Goal: Task Accomplishment & Management: Complete application form

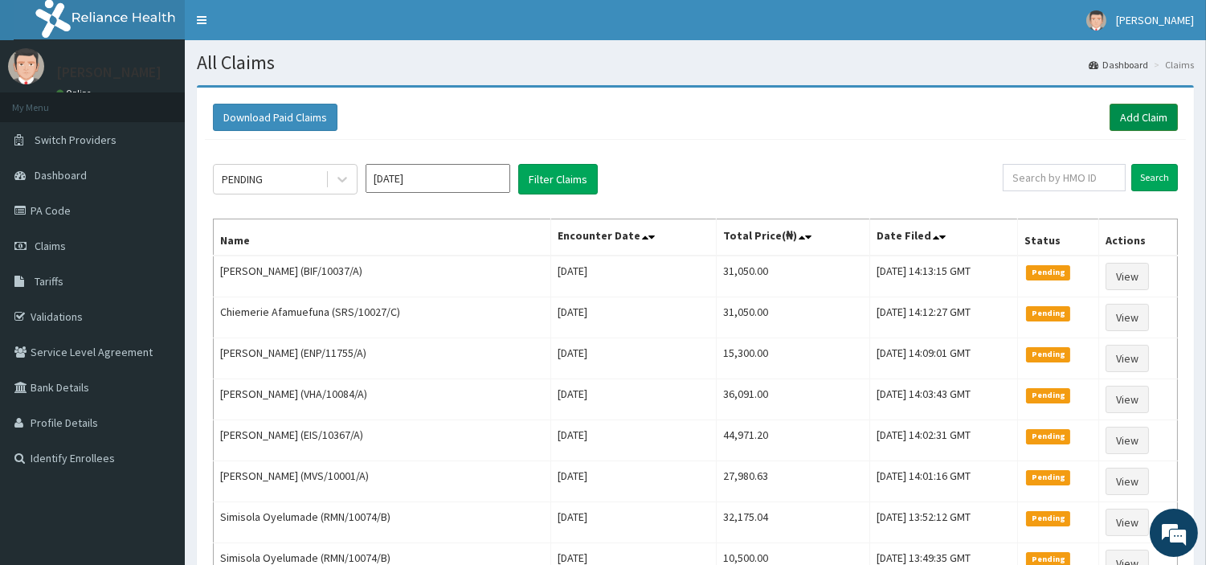
click at [1125, 125] on link "Add Claim" at bounding box center [1144, 117] width 68 height 27
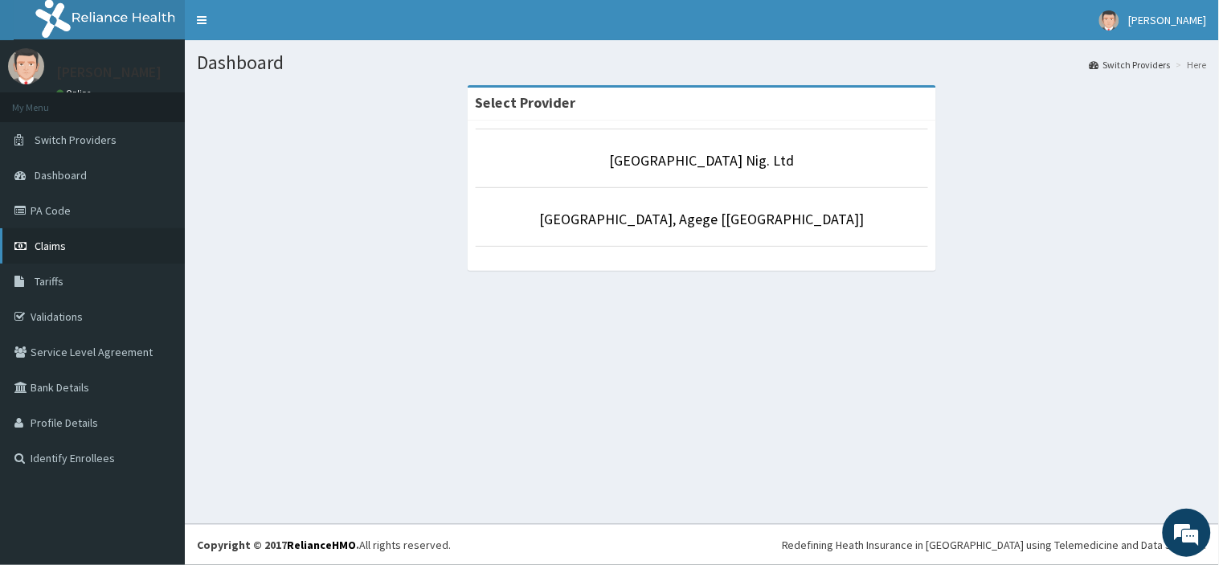
click at [75, 253] on link "Claims" at bounding box center [92, 245] width 185 height 35
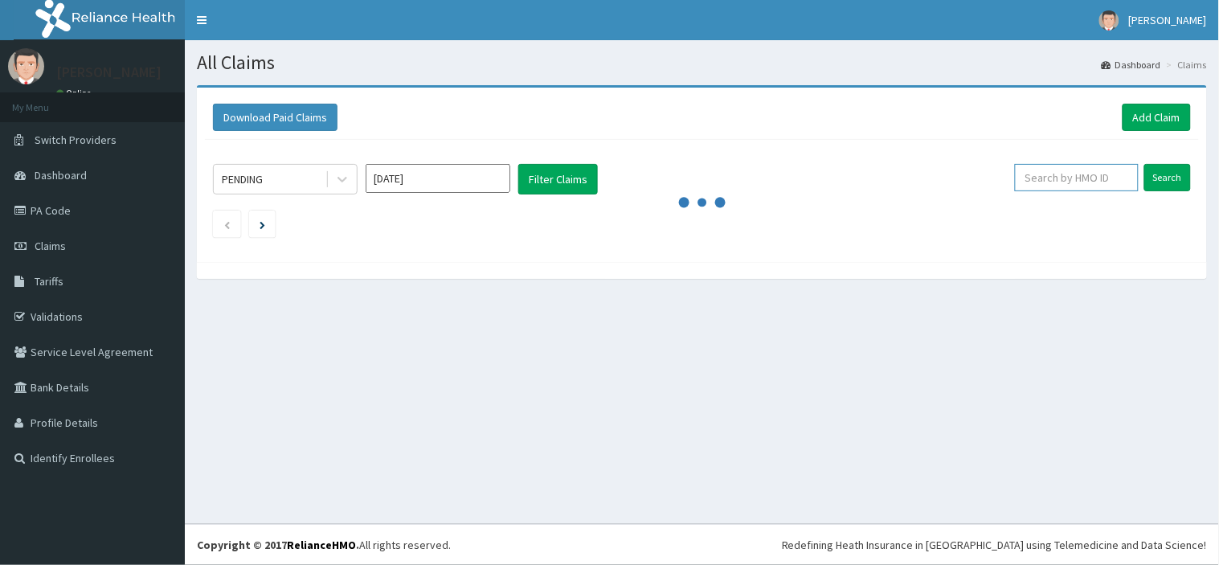
click at [1071, 178] on input "text" at bounding box center [1077, 177] width 124 height 27
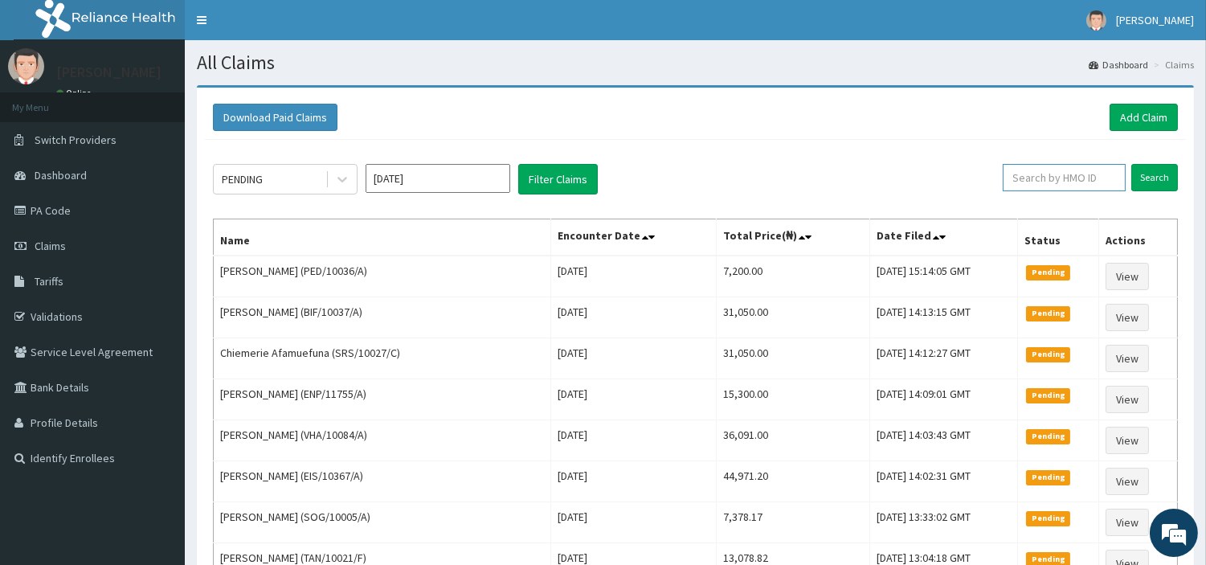
paste input "ENP/11994/C"
type input "ENP/11994/C"
click at [1132, 164] on input "Search" at bounding box center [1155, 177] width 47 height 27
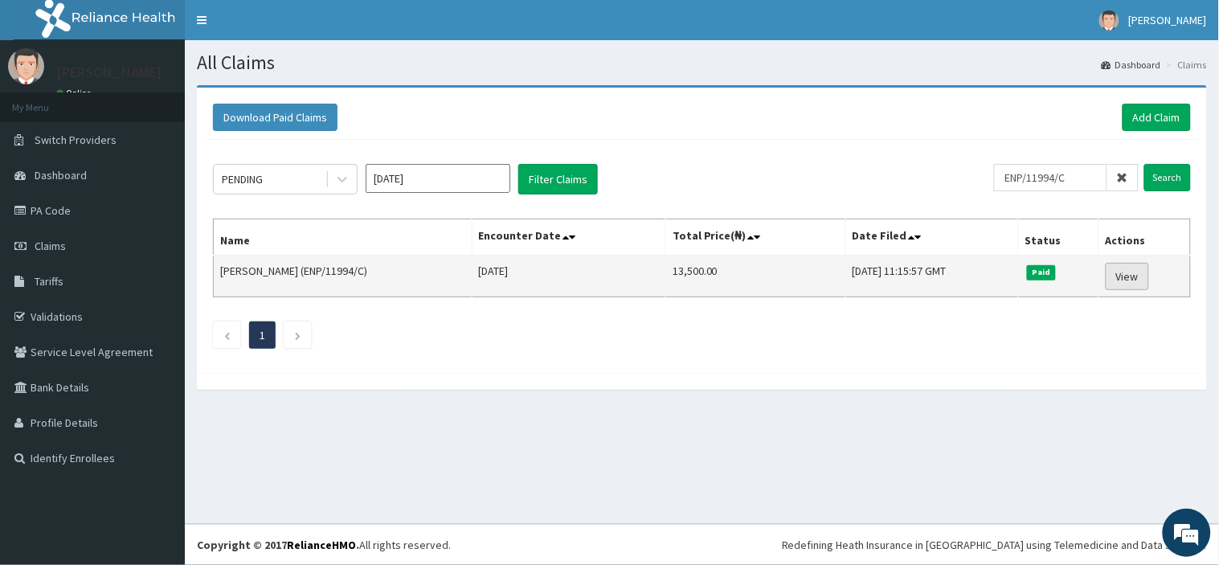
click at [1139, 290] on td "View" at bounding box center [1145, 277] width 92 height 42
click at [1141, 288] on link "View" at bounding box center [1127, 276] width 43 height 27
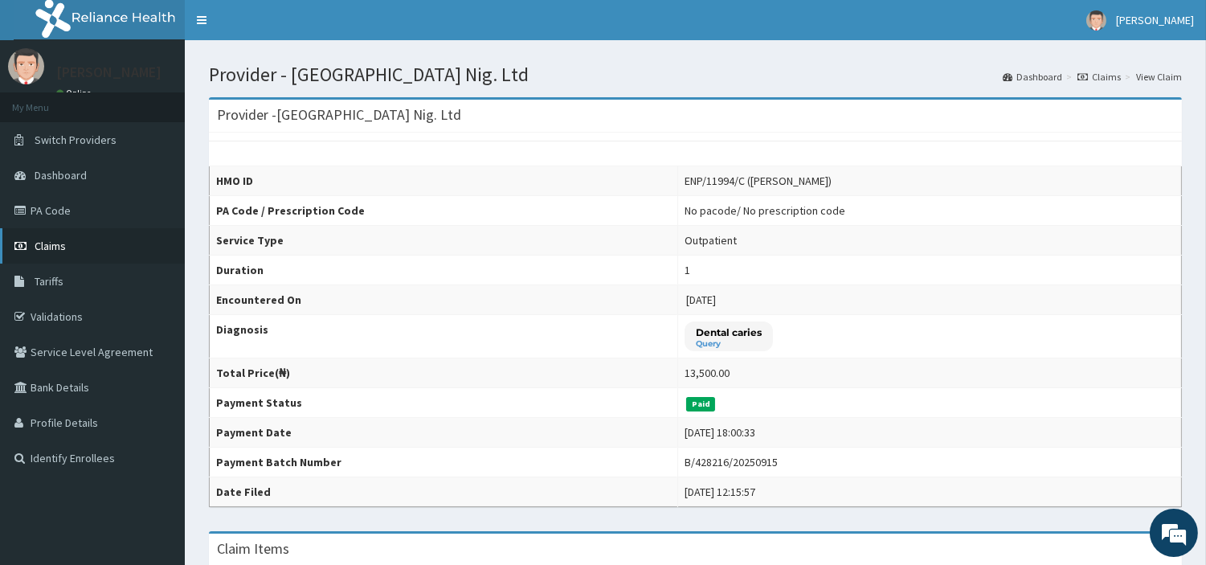
click at [85, 244] on link "Claims" at bounding box center [92, 245] width 185 height 35
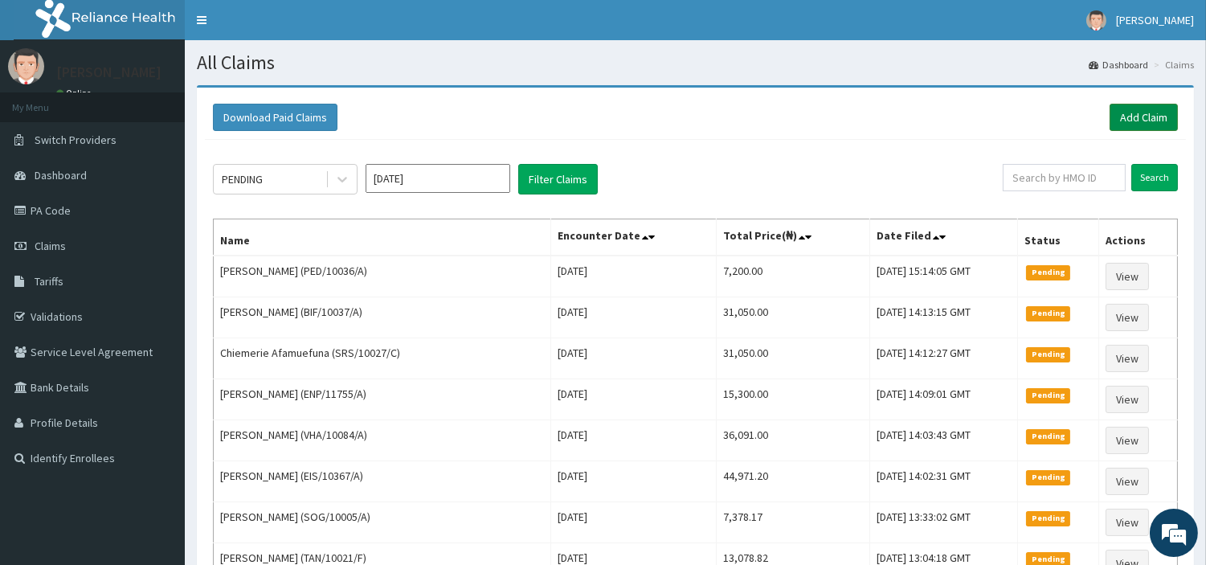
click at [1156, 110] on link "Add Claim" at bounding box center [1144, 117] width 68 height 27
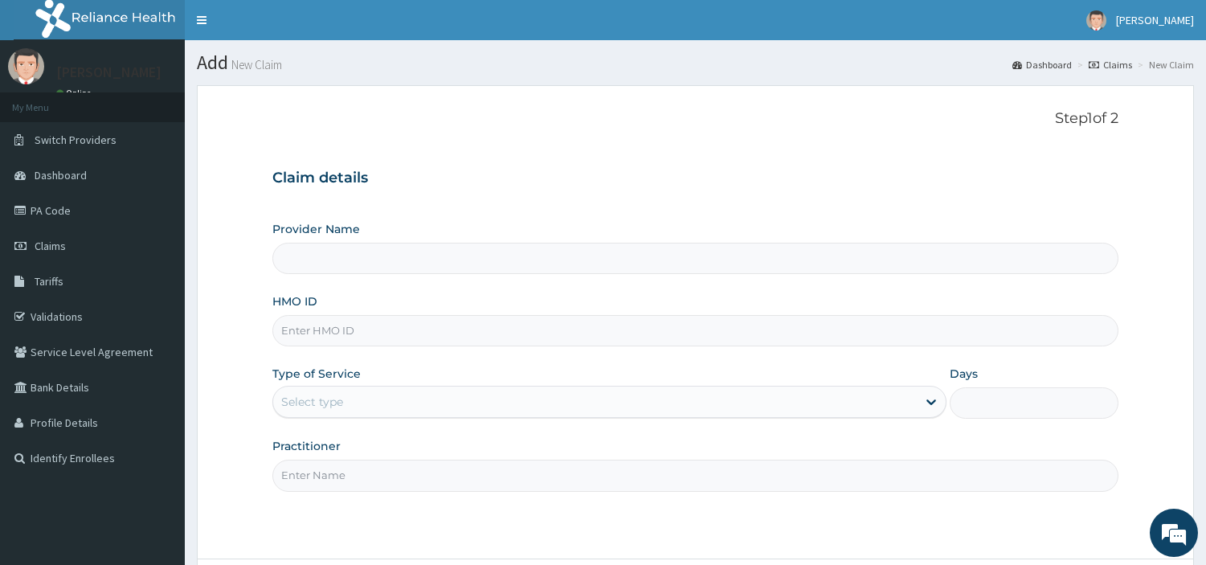
type input "[GEOGRAPHIC_DATA] Nig. Ltd"
click at [450, 321] on input "HMO ID" at bounding box center [695, 330] width 846 height 31
paste input "ENP/11994/C"
type input "ENP/11994/C"
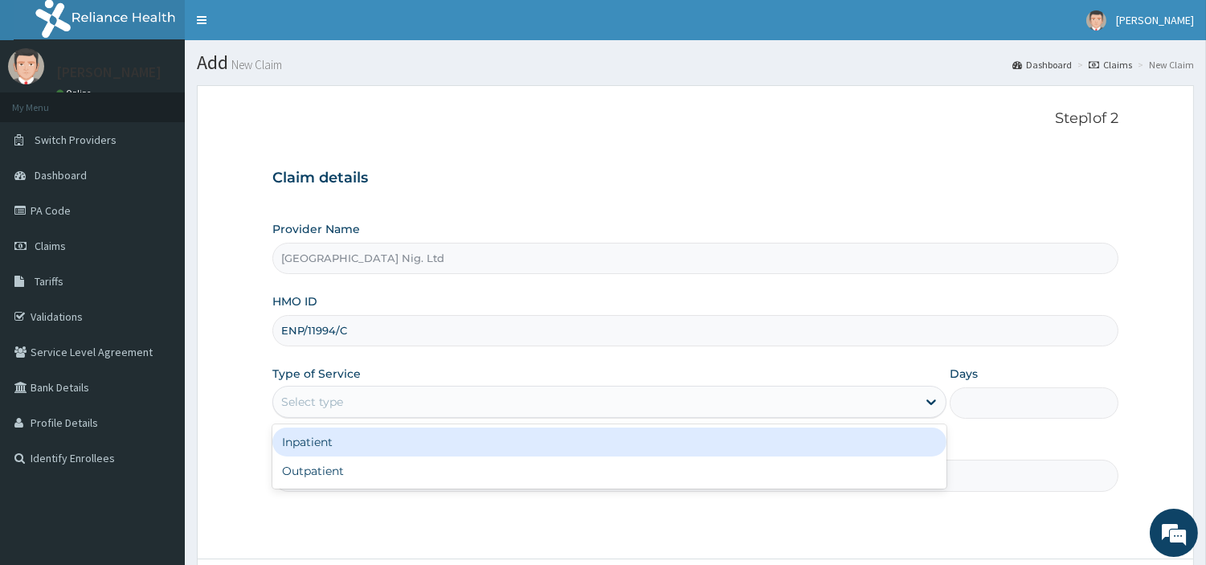
click at [421, 418] on div "Select type" at bounding box center [609, 402] width 674 height 32
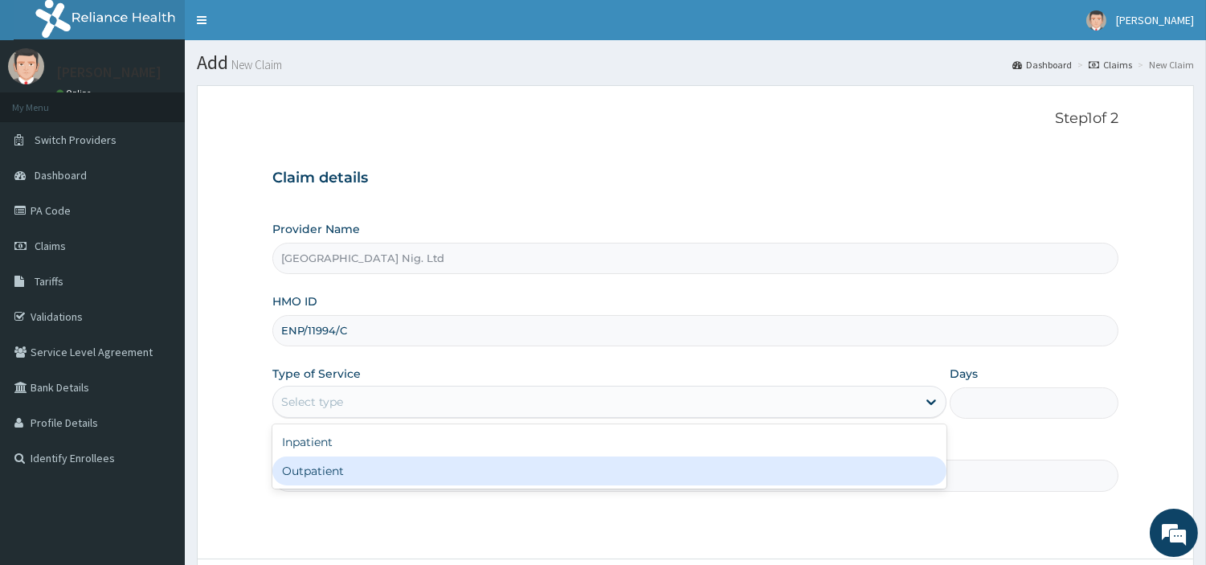
click at [403, 467] on div "Outpatient" at bounding box center [609, 471] width 674 height 29
type input "1"
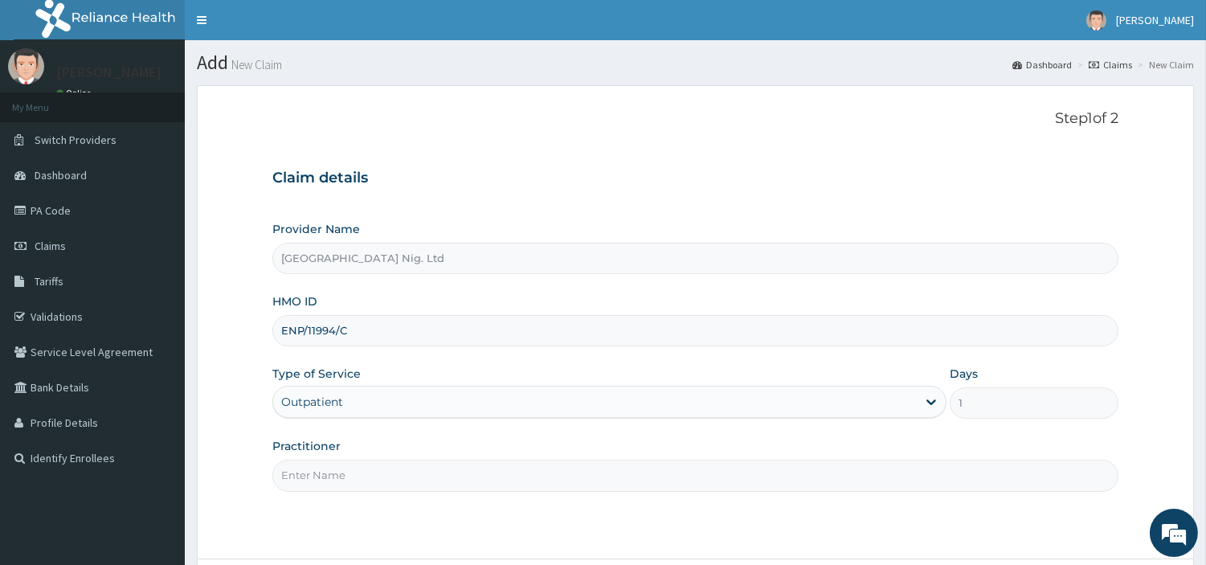
click at [403, 467] on input "Practitioner" at bounding box center [695, 475] width 846 height 31
paste input "Osuji Johnpaul"
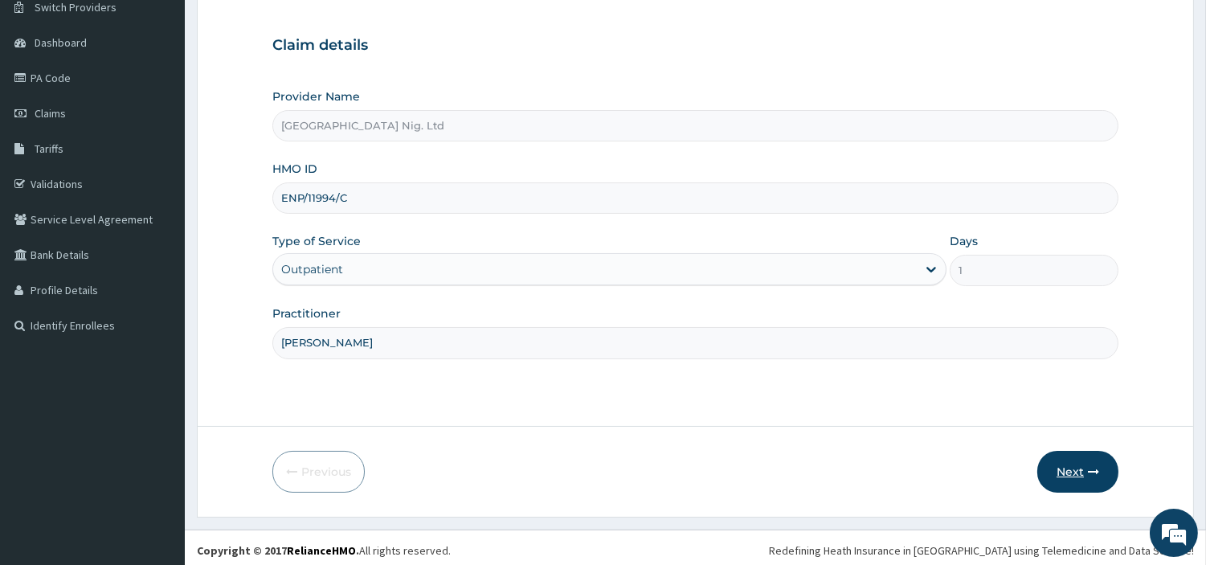
scroll to position [138, 0]
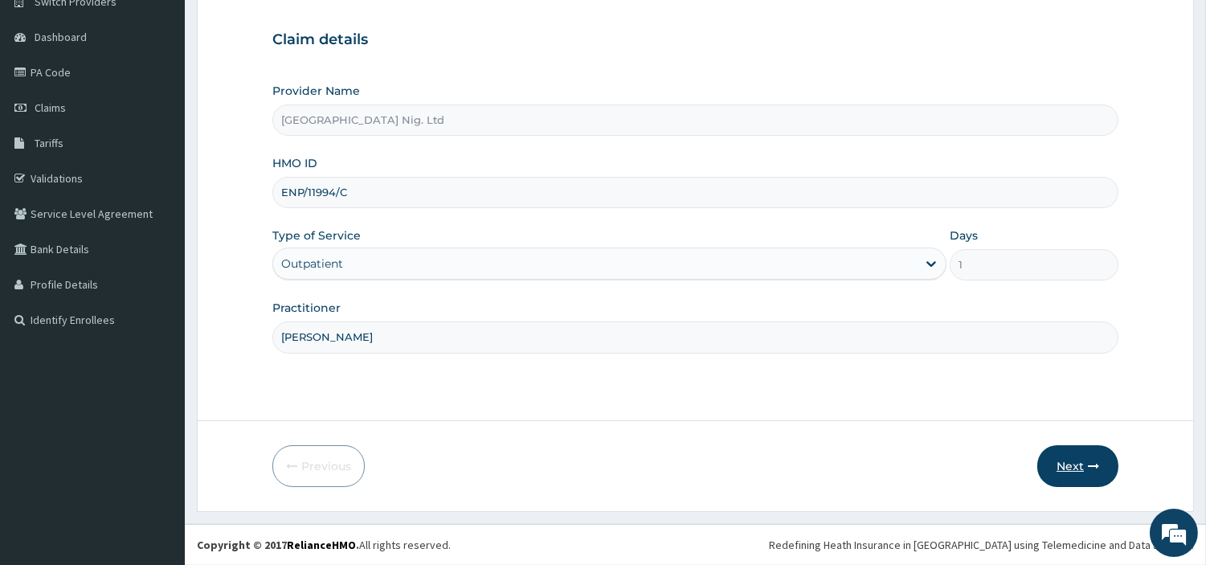
type input "Osuji Johnpaul"
click at [1075, 461] on button "Next" at bounding box center [1078, 466] width 81 height 42
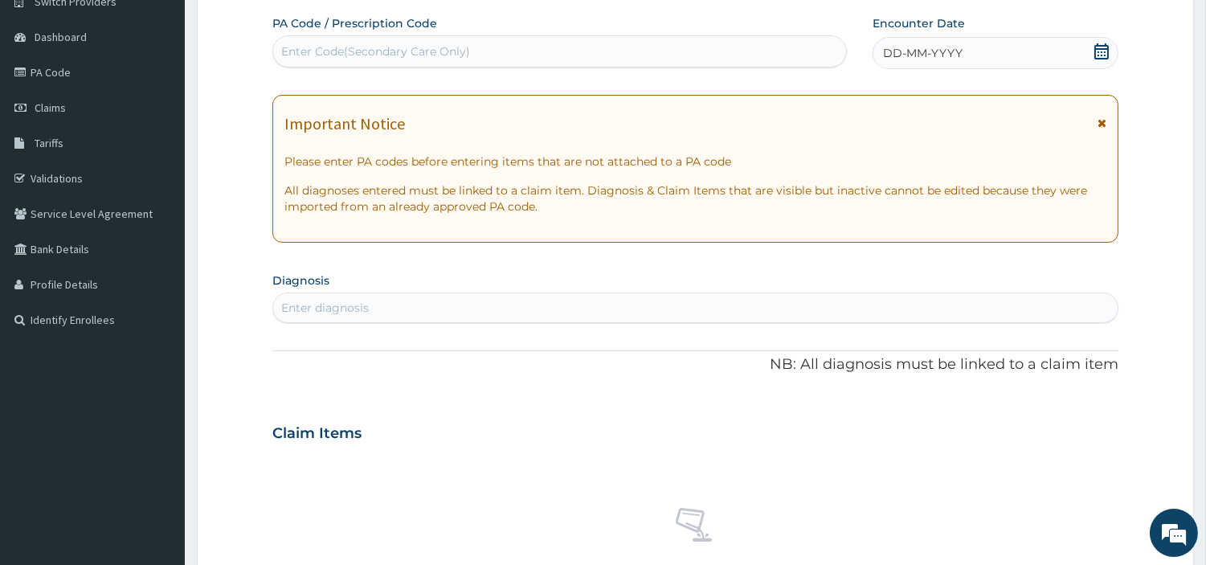
click at [560, 56] on div "Enter Code(Secondary Care Only)" at bounding box center [559, 52] width 573 height 26
paste input "PA/42BD73"
type input "PA/42BD73"
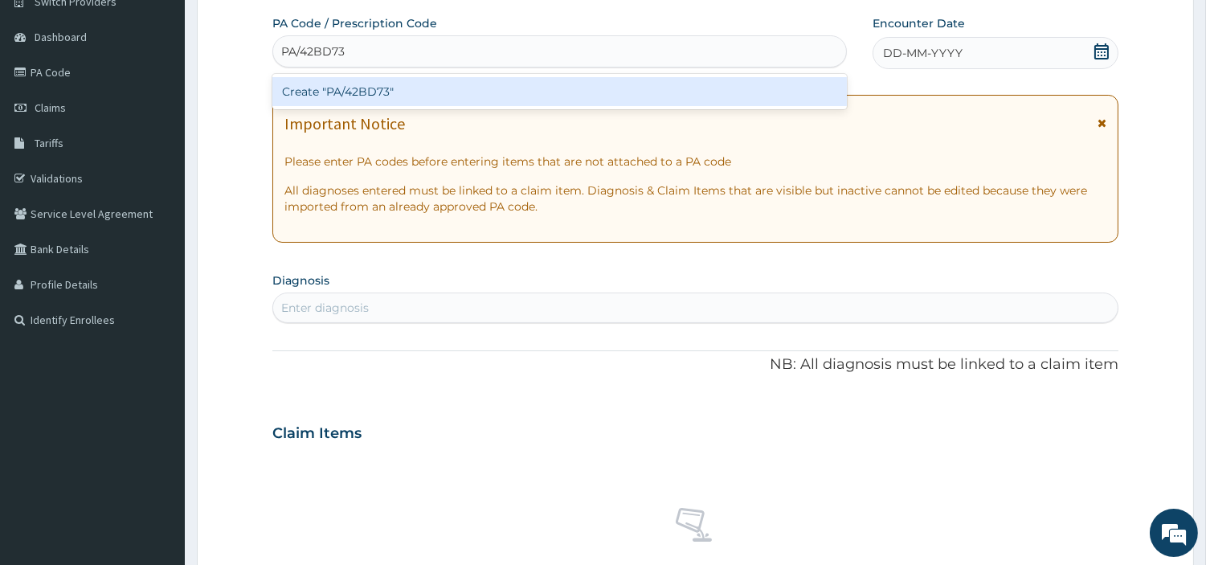
click at [718, 108] on div "Create "PA/42BD73"" at bounding box center [559, 91] width 575 height 35
click at [711, 94] on div "Create "PA/42BD73"" at bounding box center [559, 91] width 575 height 29
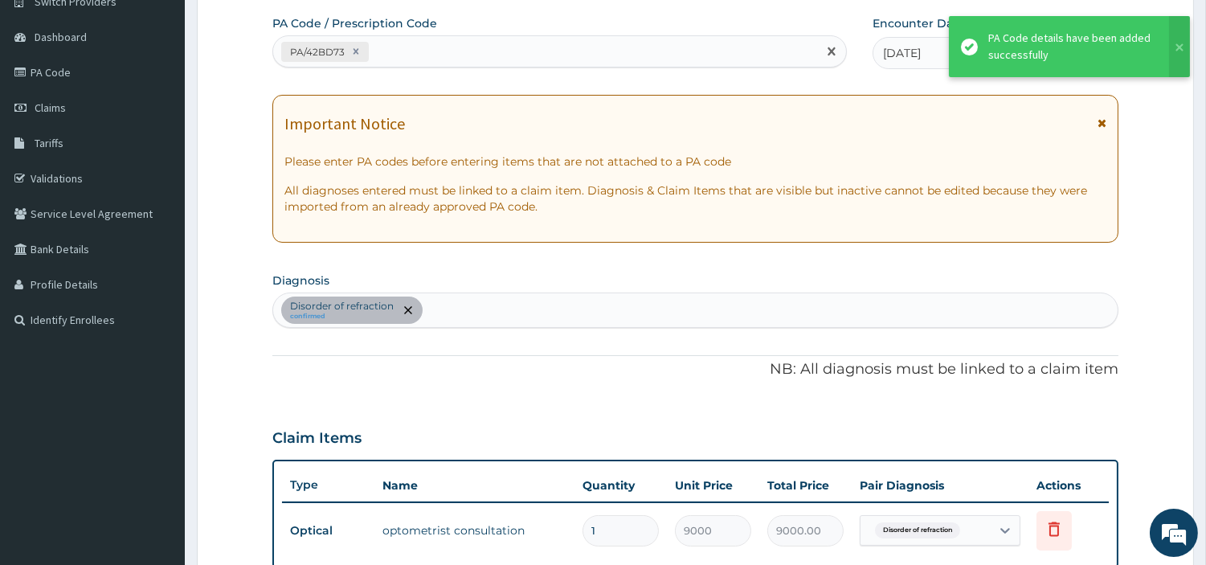
click at [429, 51] on div "PA/42BD73" at bounding box center [545, 52] width 544 height 27
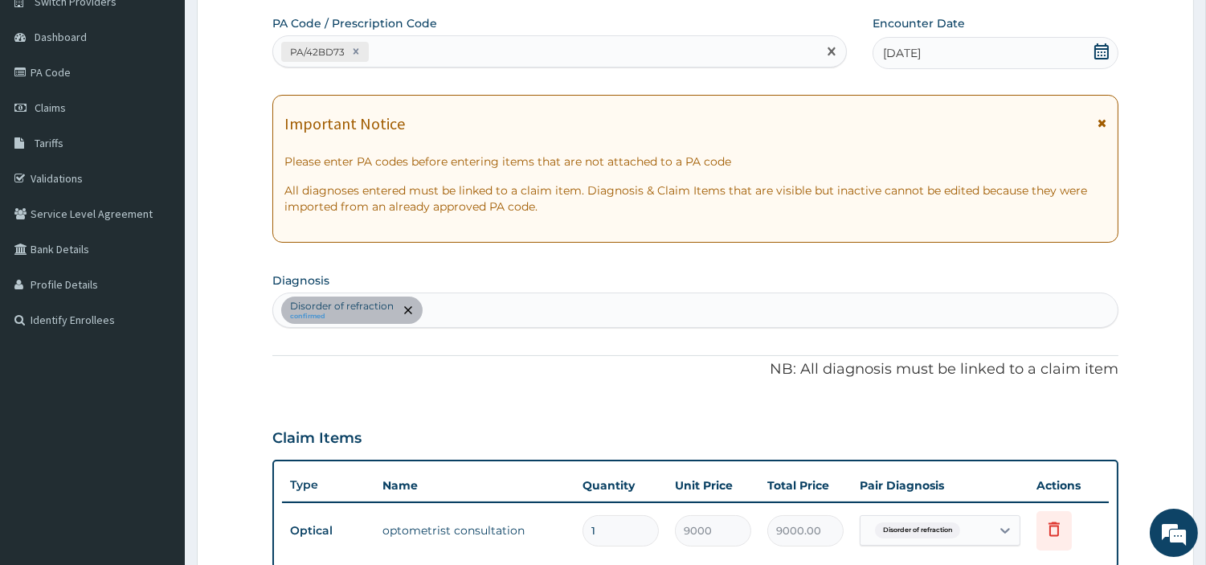
paste input "PA/95757F"
type input "PA/95757F"
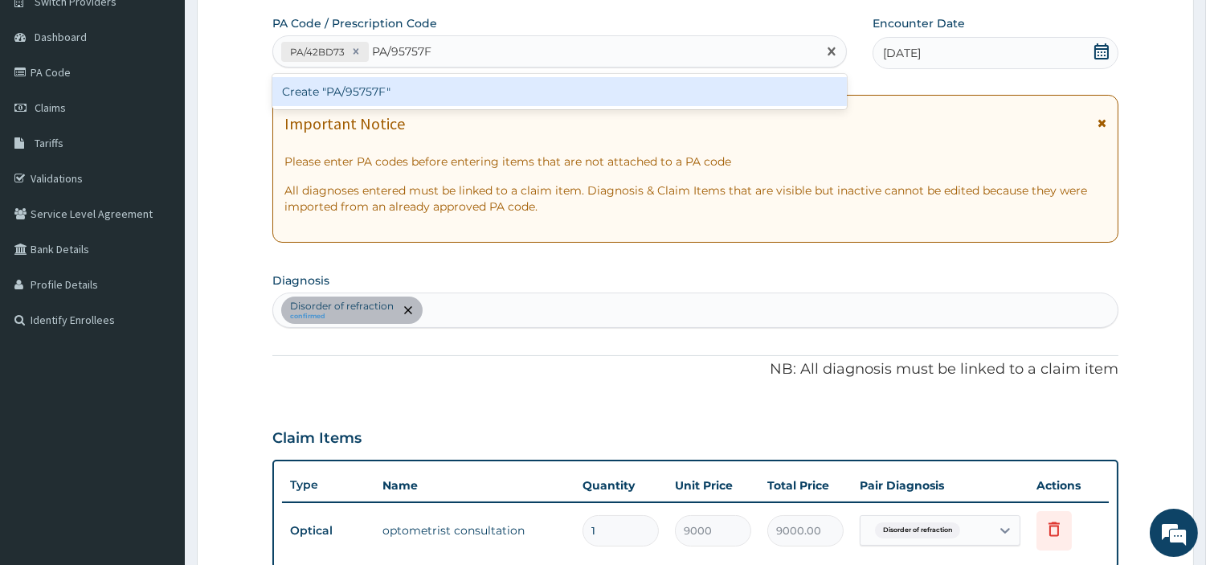
click at [358, 104] on div "Create "PA/95757F"" at bounding box center [559, 91] width 575 height 29
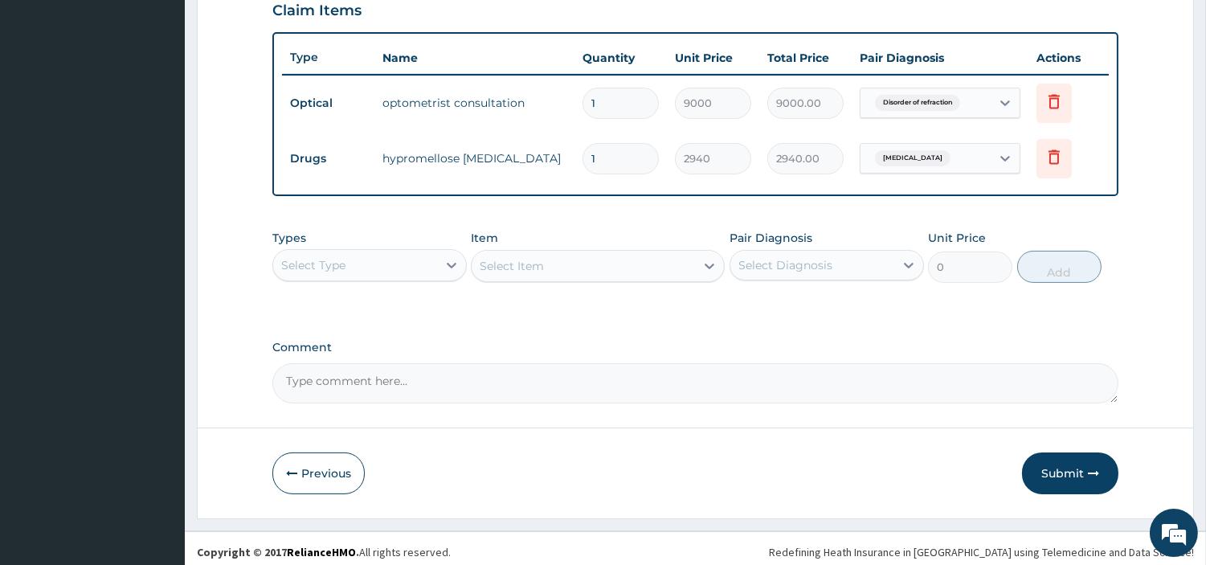
scroll to position [571, 0]
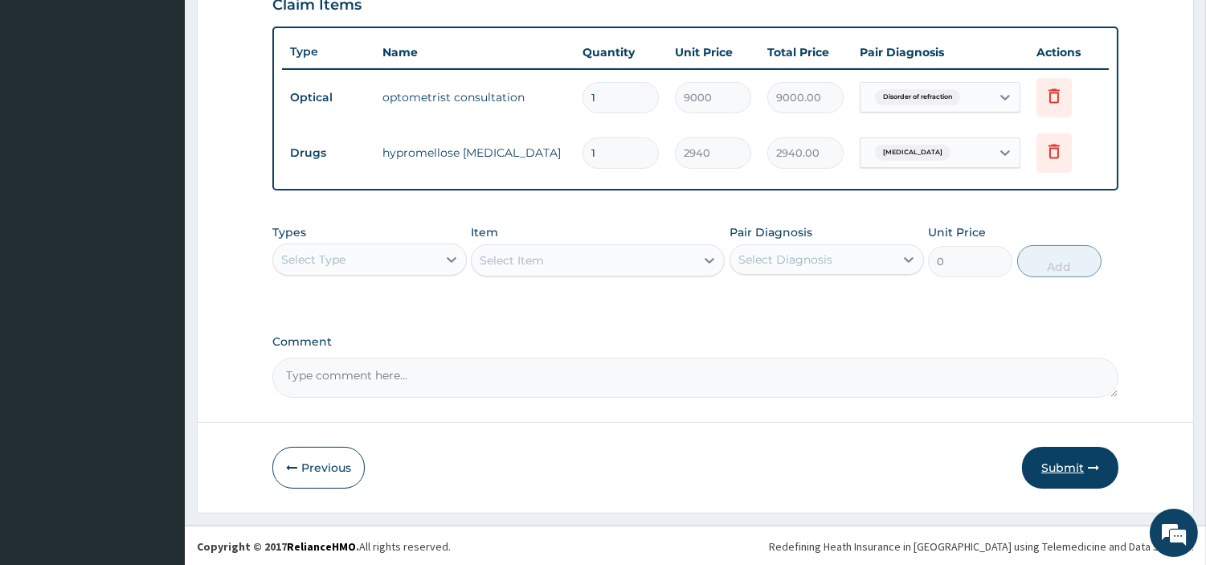
click at [1032, 476] on button "Submit" at bounding box center [1070, 468] width 96 height 42
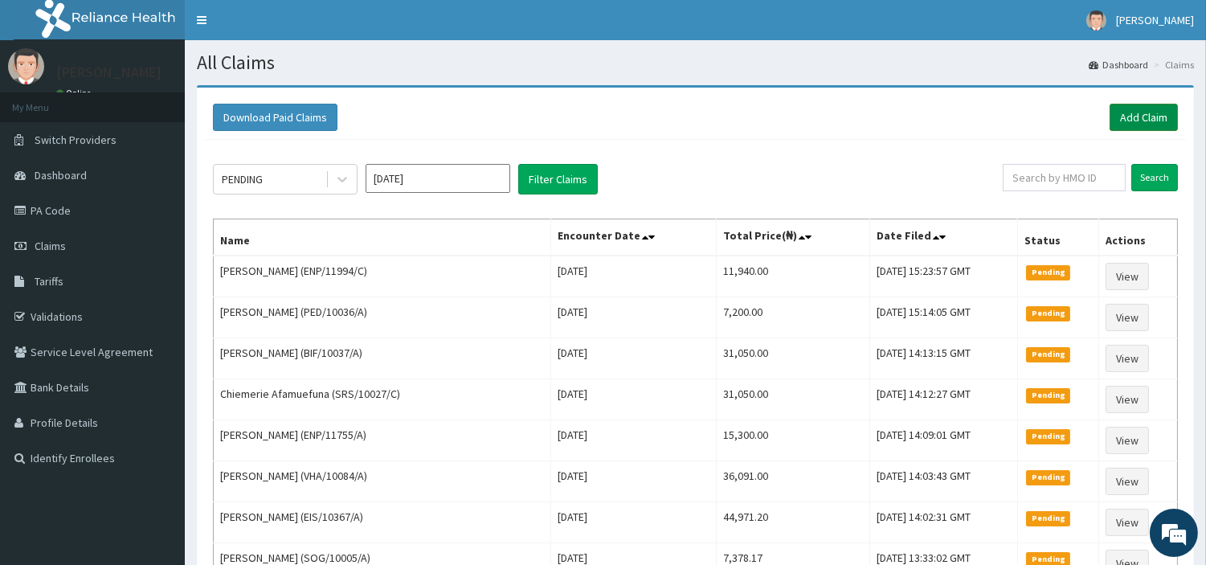
click at [1160, 111] on link "Add Claim" at bounding box center [1144, 117] width 68 height 27
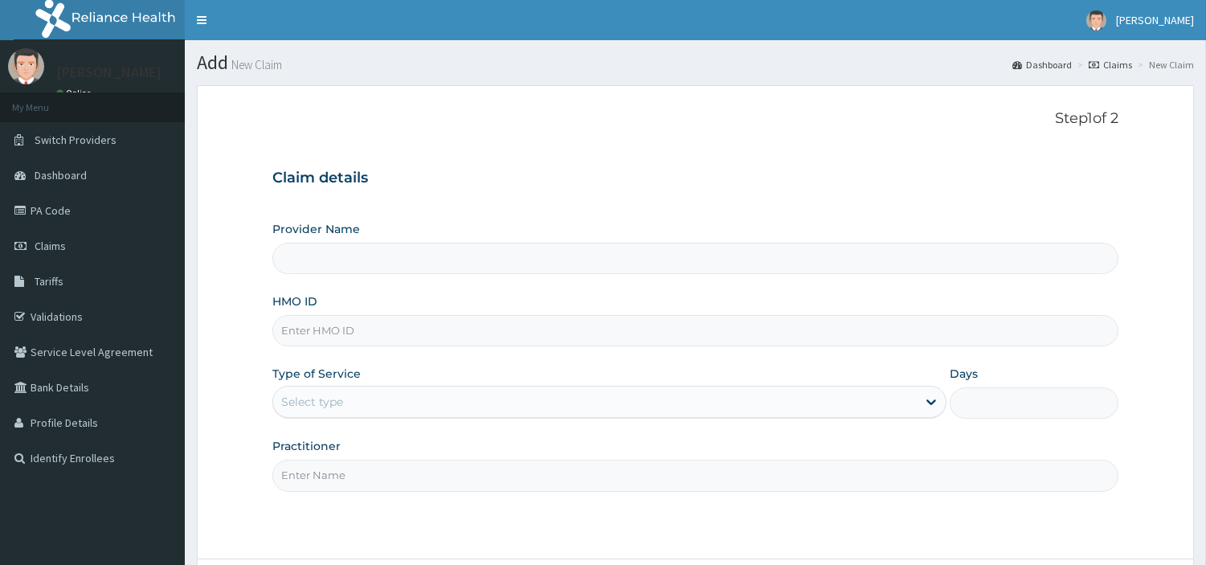
click at [330, 338] on input "HMO ID" at bounding box center [695, 330] width 846 height 31
paste input "PA/95757F"
type input "PA/95757F"
type input "[GEOGRAPHIC_DATA] Nig. Ltd"
click at [306, 338] on input "PA/95757F" at bounding box center [695, 330] width 846 height 31
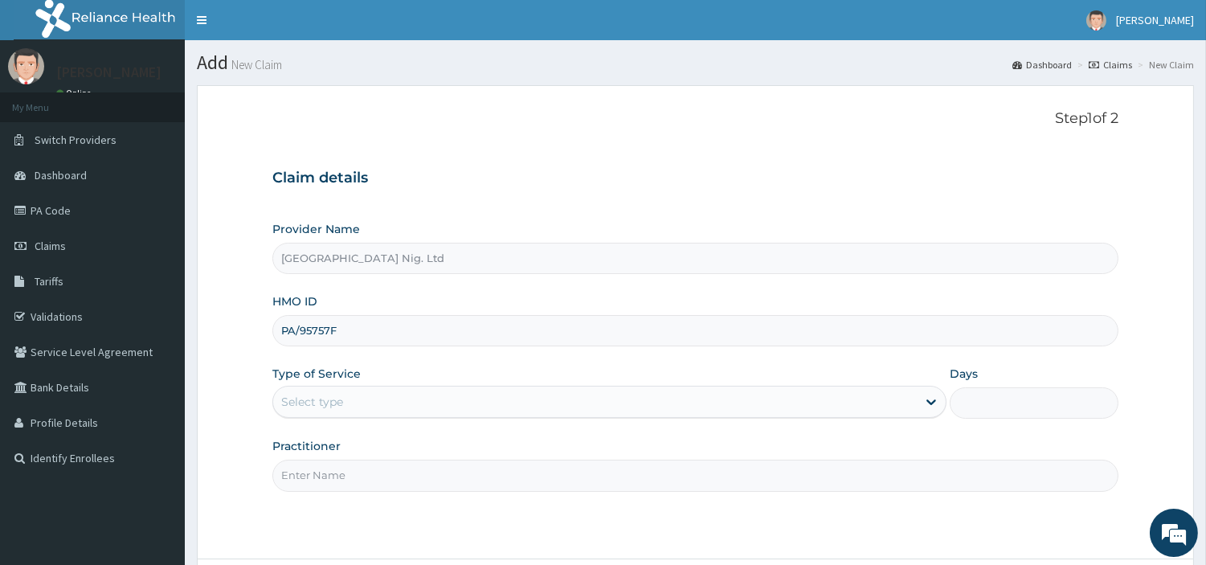
click at [306, 338] on input "PA/95757F" at bounding box center [695, 330] width 846 height 31
paste input "ED/10036/A"
type input "PED/10036/A"
click at [350, 403] on div "Select type" at bounding box center [595, 402] width 644 height 26
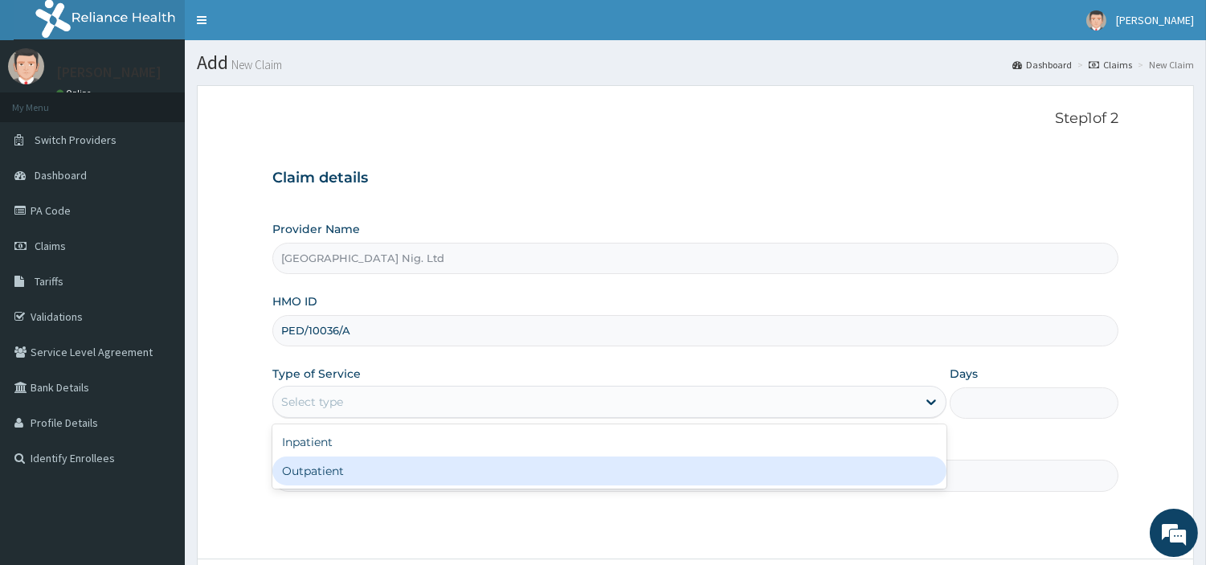
click at [334, 468] on div "Outpatient" at bounding box center [609, 471] width 674 height 29
type input "1"
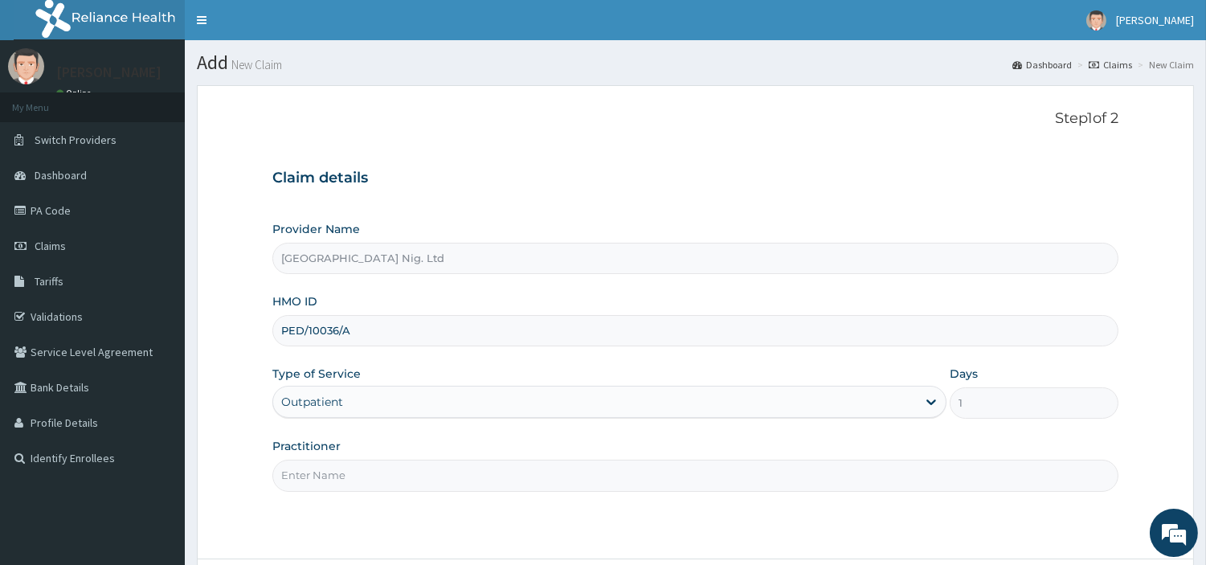
click at [334, 468] on input "Practitioner" at bounding box center [695, 475] width 846 height 31
paste input "[PERSON_NAME]"
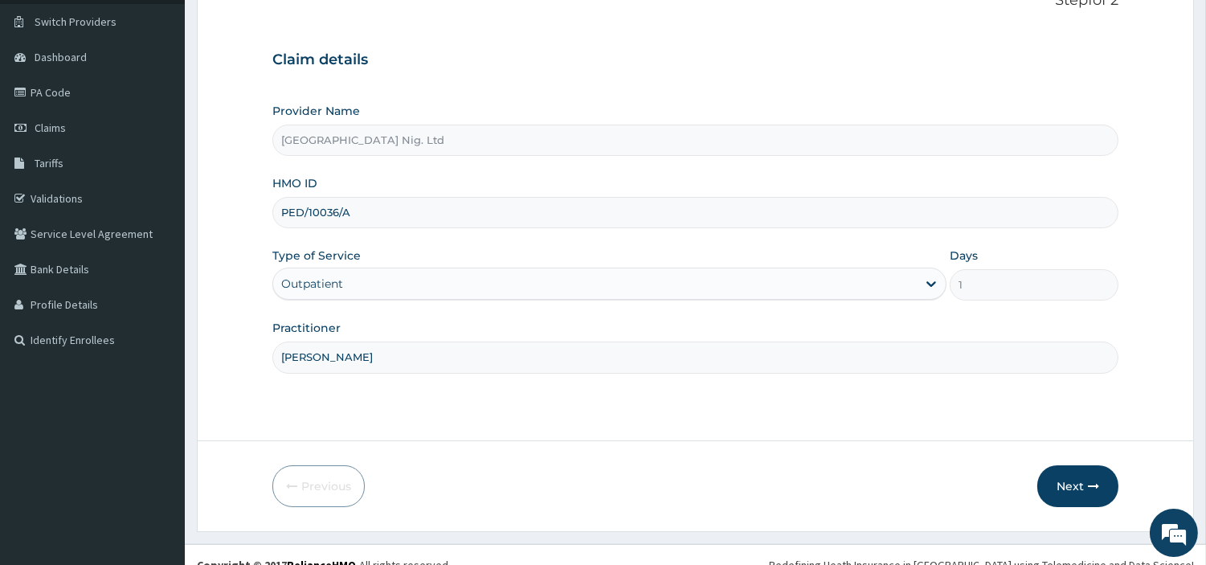
scroll to position [138, 0]
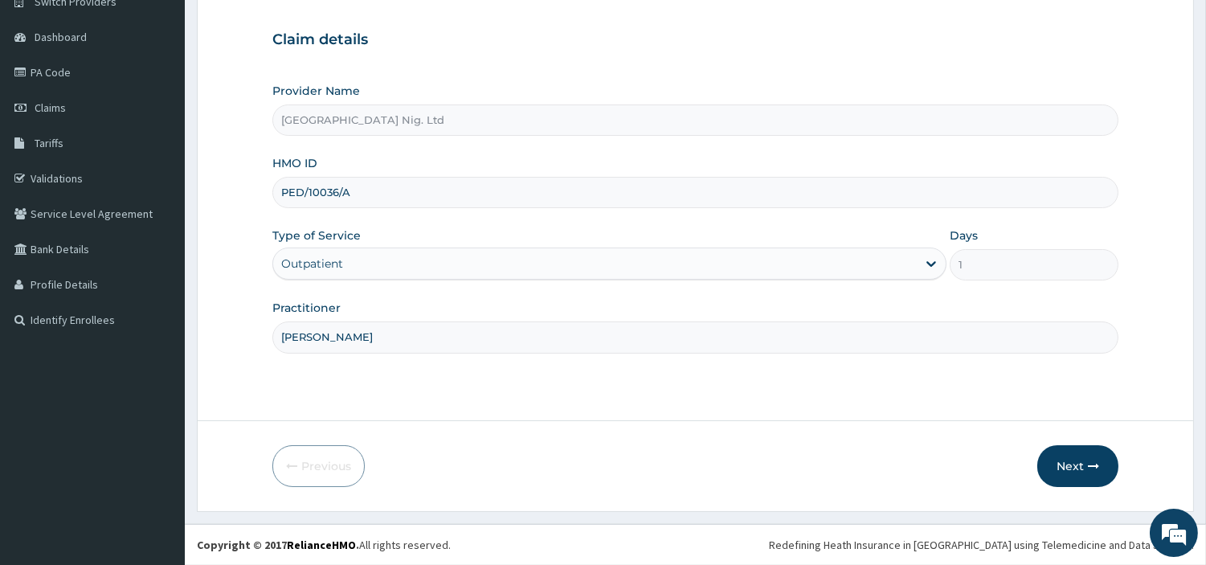
type input "[PERSON_NAME]"
click at [982, 459] on div "Previous Next" at bounding box center [695, 466] width 846 height 42
click at [1050, 469] on button "Next" at bounding box center [1078, 466] width 81 height 42
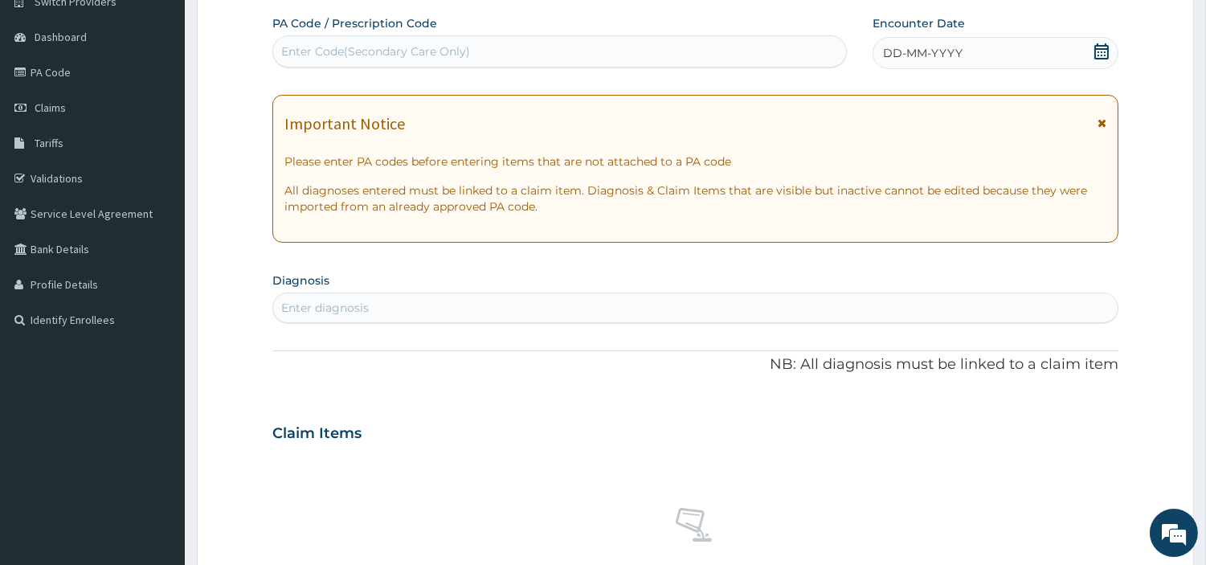
click at [604, 51] on div "Enter Code(Secondary Care Only)" at bounding box center [559, 52] width 573 height 26
paste input "PA/20448C"
type input "PA/20448C"
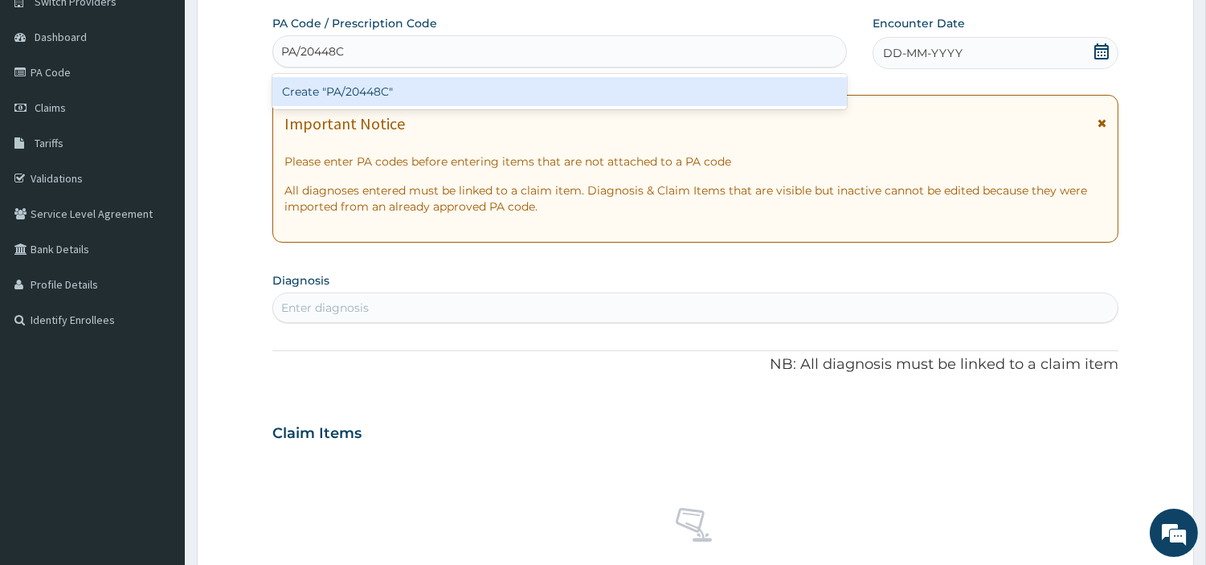
click at [697, 96] on div "Create "PA/20448C"" at bounding box center [559, 91] width 575 height 29
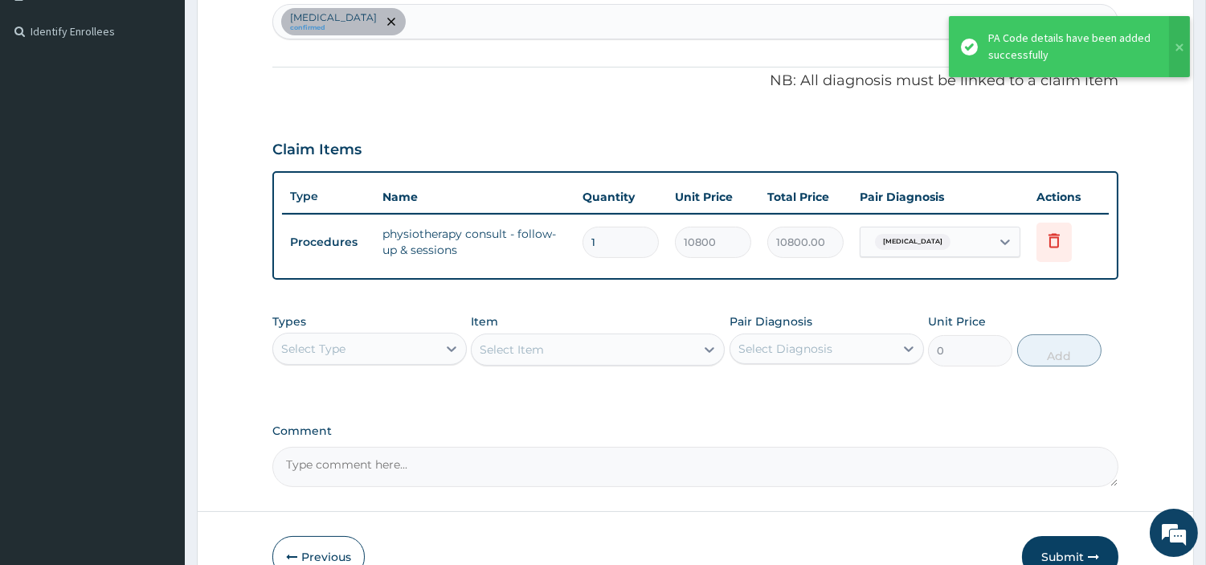
drag, startPoint x: 1064, startPoint y: 535, endPoint x: 1050, endPoint y: 542, distance: 15.1
click at [1064, 536] on button "Submit" at bounding box center [1070, 557] width 96 height 42
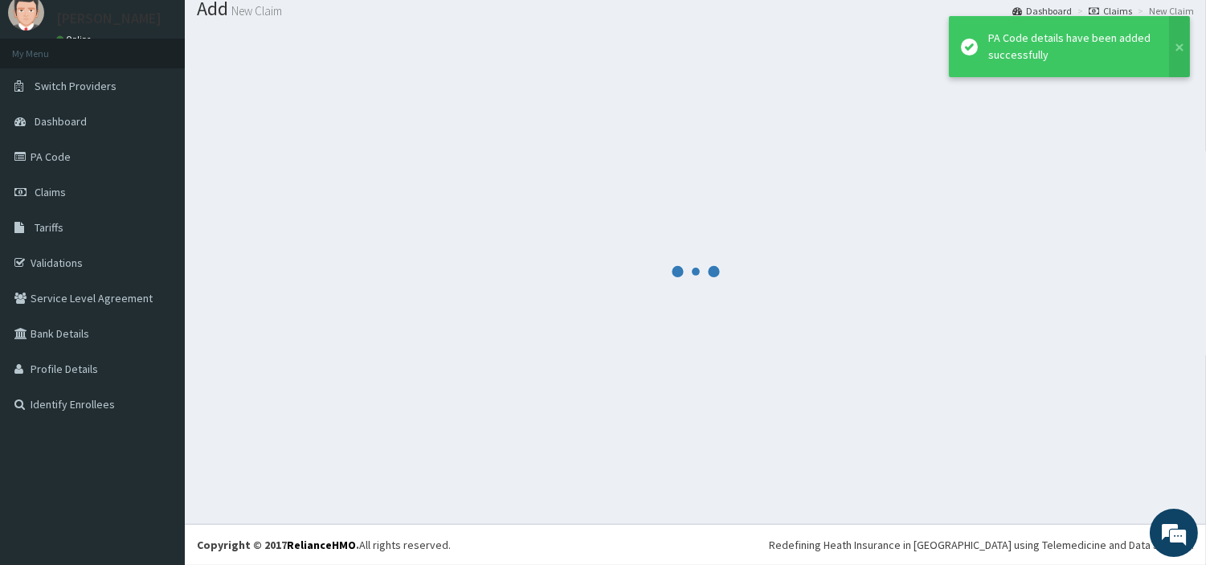
scroll to position [53, 0]
